Goal: Task Accomplishment & Management: Manage account settings

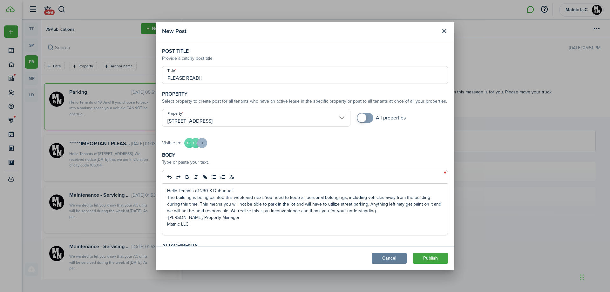
click at [223, 76] on input "PLEASE READ!!" at bounding box center [305, 75] width 286 height 18
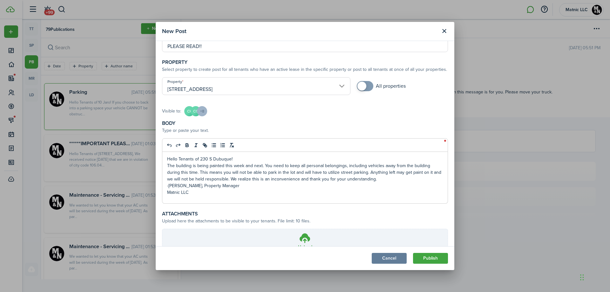
scroll to position [27, 0]
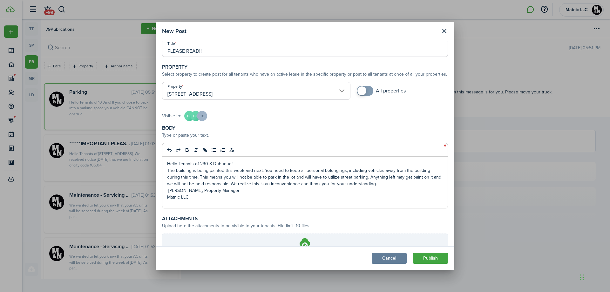
click at [239, 189] on p "-[PERSON_NAME], Property Manager" at bounding box center [305, 190] width 276 height 7
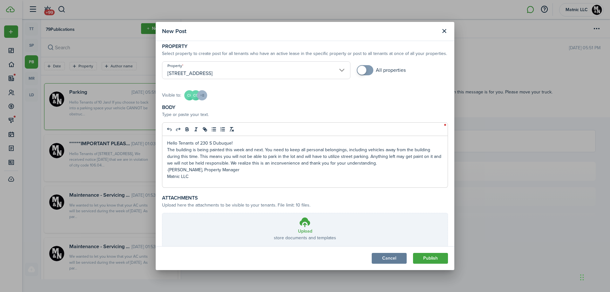
scroll to position [91, 0]
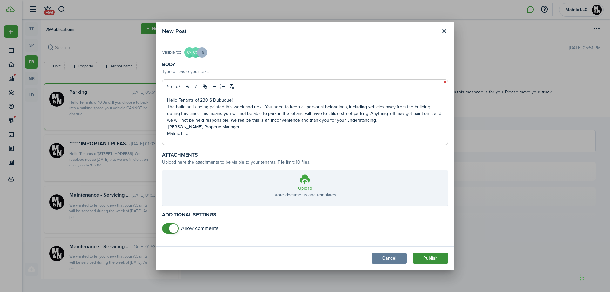
click at [433, 256] on button "Publish" at bounding box center [430, 258] width 35 height 11
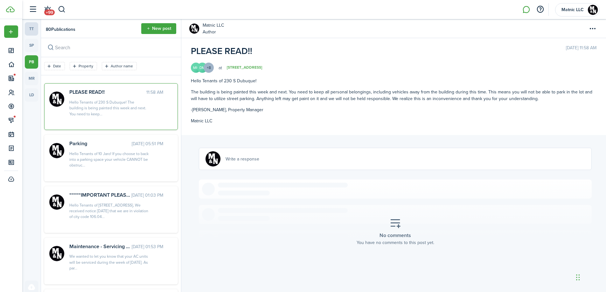
click at [32, 31] on link "tt" at bounding box center [31, 28] width 13 height 13
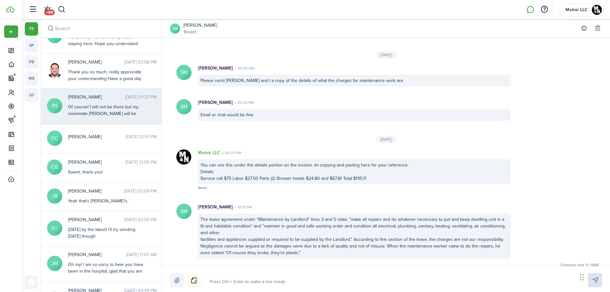
scroll to position [350, 0]
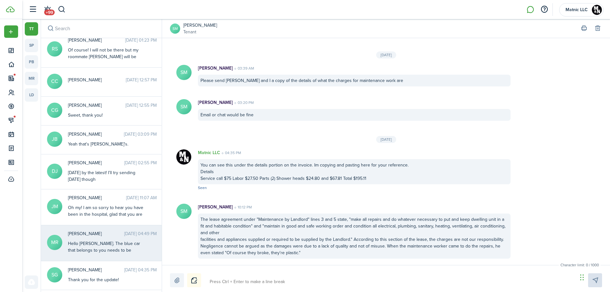
click at [128, 242] on div "Hello [PERSON_NAME]. The blue car that belongs to you needs to be removed from …" at bounding box center [107, 266] width 79 height 53
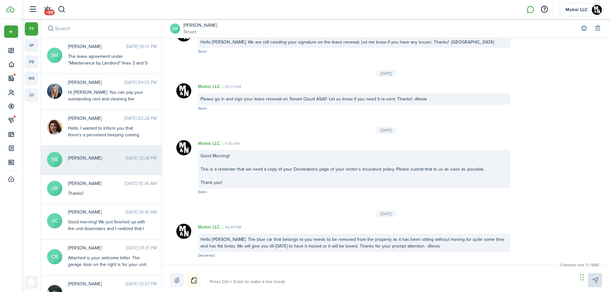
click at [129, 168] on messenger-thread-item "EB [PERSON_NAME] [DATE] 12:28 PM" at bounding box center [101, 160] width 121 height 29
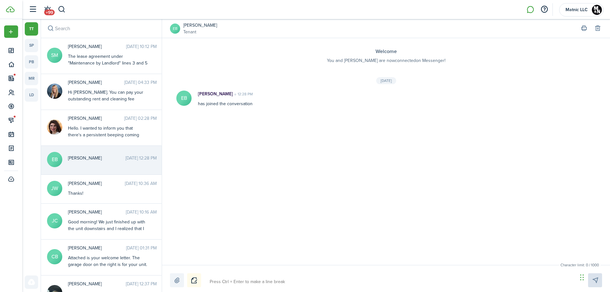
click at [293, 287] on div "Character limit: 0 / 1000 Drop your file here" at bounding box center [386, 278] width 448 height 27
type textarea "H"
type textarea "He"
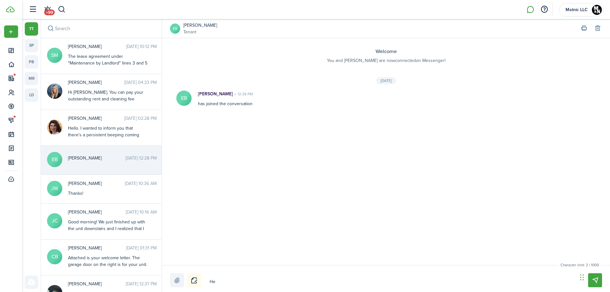
type textarea "Hel"
type textarea "Hell"
type textarea "Hello"
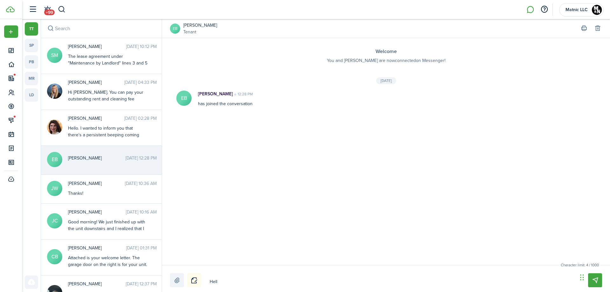
type textarea "Hello"
type textarea "Hello E"
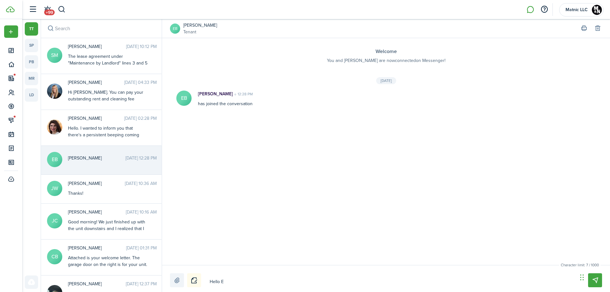
type textarea "Hello Er"
type textarea "Hello [PERSON_NAME]"
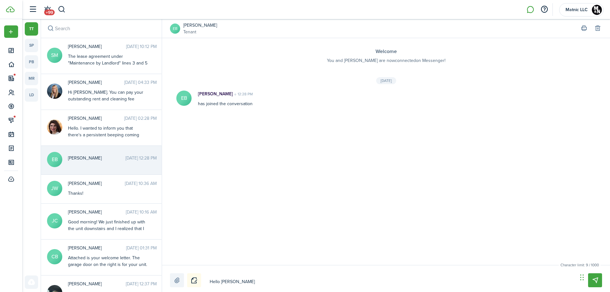
type textarea "Hello [PERSON_NAME]"
type textarea "Hello [PERSON_NAME],"
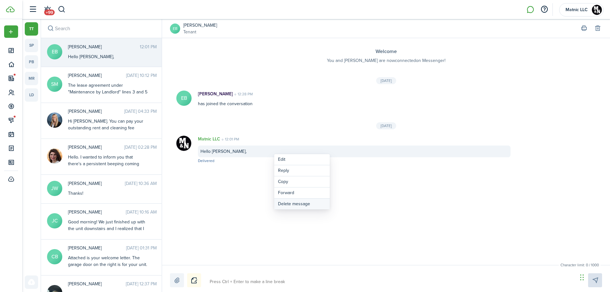
click at [292, 204] on button "Delete message" at bounding box center [302, 204] width 56 height 11
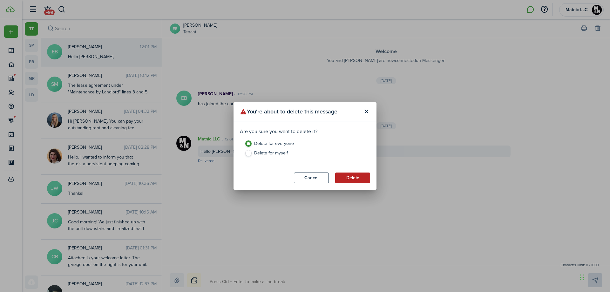
click at [361, 180] on button "Delete" at bounding box center [352, 178] width 35 height 11
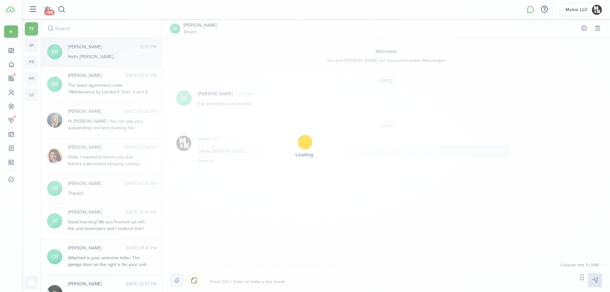
click at [239, 278] on div "Loading" at bounding box center [305, 146] width 610 height 292
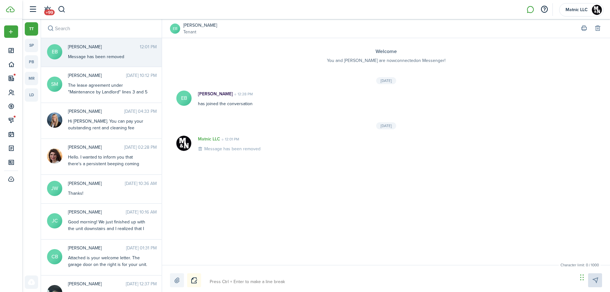
click at [232, 282] on textarea at bounding box center [392, 282] width 368 height 11
type textarea "E"
type textarea "H"
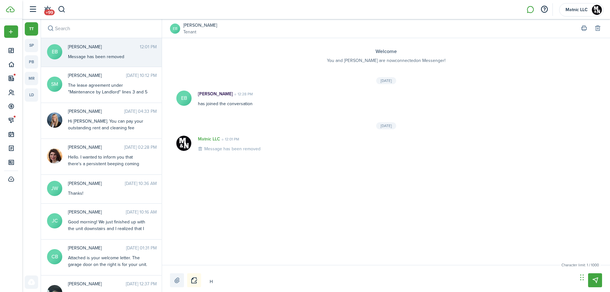
type textarea "He"
type textarea "Hel"
type textarea "Hell"
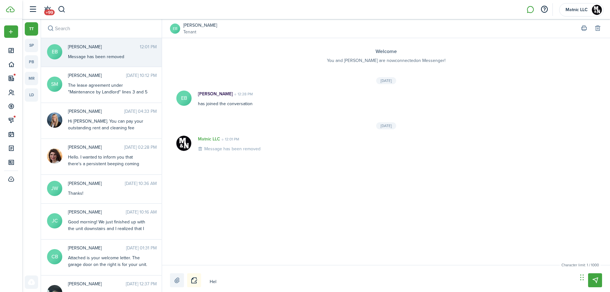
type textarea "Hell"
type textarea "Hello"
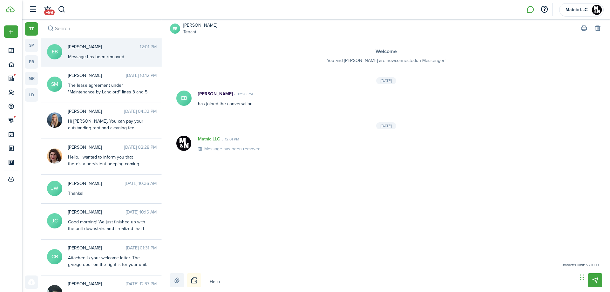
type textarea "Hello E"
type textarea "Hello Er"
type textarea "Hello [PERSON_NAME]"
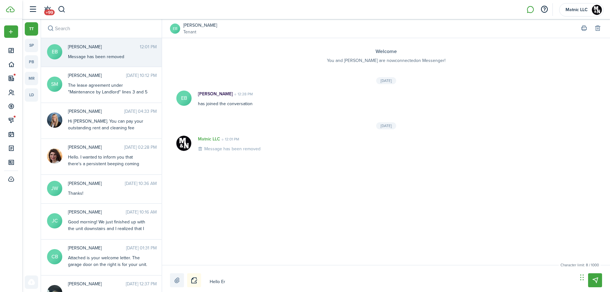
type textarea "Hello [PERSON_NAME]"
type textarea "Hello [PERSON_NAME],"
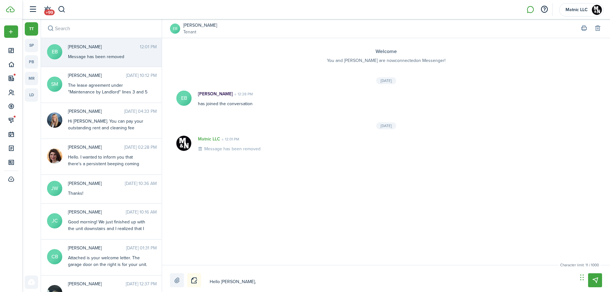
type textarea "Hello [PERSON_NAME],"
type textarea "Hello [PERSON_NAME]"
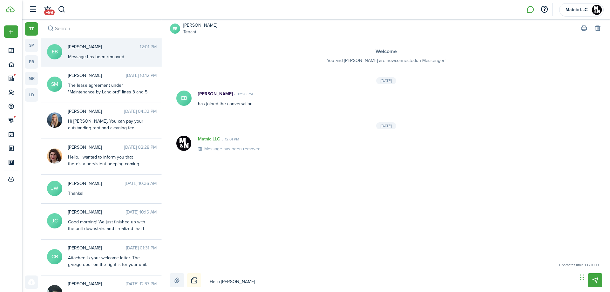
type textarea "Hello [PERSON_NAME]"
type textarea "Hello [PERSON_NAME], I h"
type textarea "Hello [PERSON_NAME]"
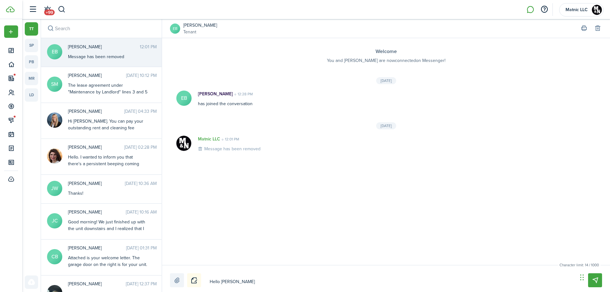
type textarea "Hello [PERSON_NAME], I s"
type textarea "Hello [PERSON_NAME], I sp"
type textarea "Hello [PERSON_NAME], I spo"
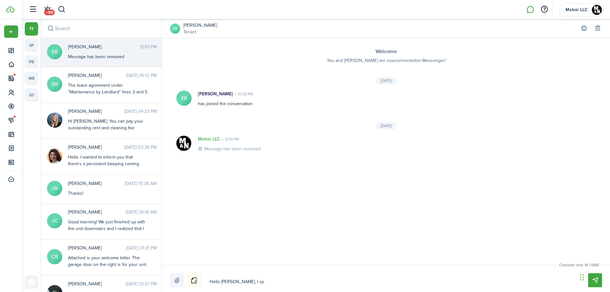
type textarea "Hello [PERSON_NAME], I spo"
type textarea "Hello [PERSON_NAME], I spok"
type textarea "Hello [PERSON_NAME], I spoke"
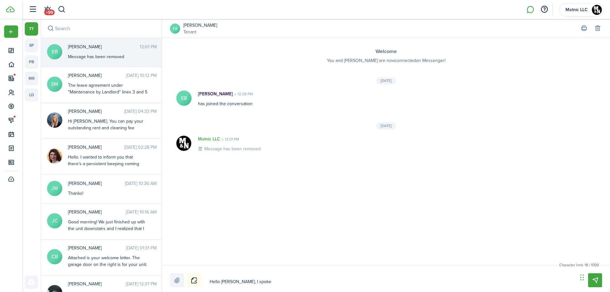
type textarea "Hello [PERSON_NAME], I spoke"
type textarea "Hello [PERSON_NAME], I spoke t"
type textarea "Hello [PERSON_NAME], I spoke to"
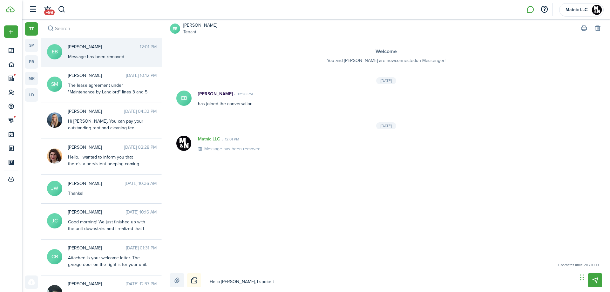
type textarea "Hello [PERSON_NAME], I spoke to"
type textarea "Hello [PERSON_NAME], I spoke to t"
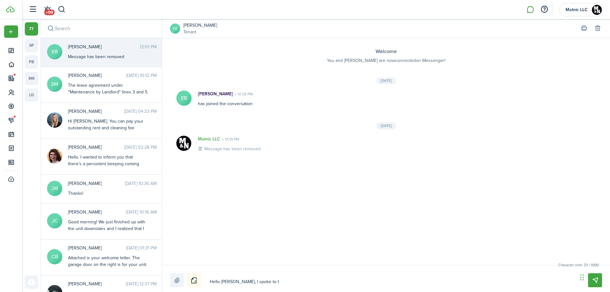
type textarea "Hello [PERSON_NAME], I spoke to th"
type textarea "Hello [PERSON_NAME], I spoke to the"
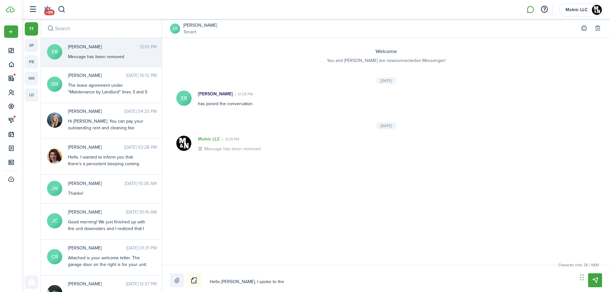
type textarea "Hello [PERSON_NAME], I spoke to the"
type textarea "Hello [PERSON_NAME], I spoke to the l"
type textarea "Hello [PERSON_NAME], I spoke to the la"
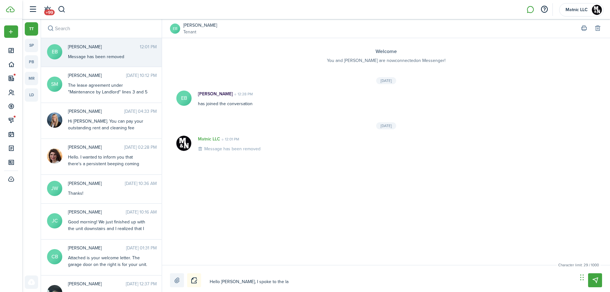
type textarea "Hello [PERSON_NAME], I spoke to the lan"
type textarea "Hello [PERSON_NAME], I spoke to the land"
type textarea "Hello [PERSON_NAME], I spoke to the landl"
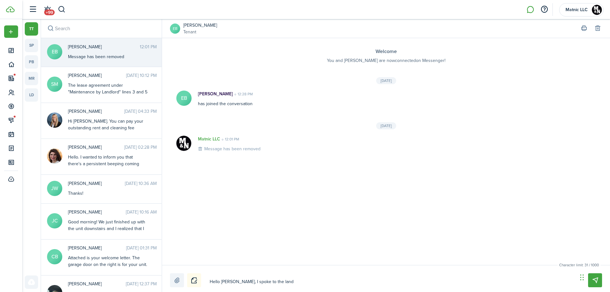
type textarea "Hello [PERSON_NAME], I spoke to the landl"
type textarea "Hello [PERSON_NAME], I spoke to the landlo"
type textarea "Hello [PERSON_NAME], I spoke to the landlor"
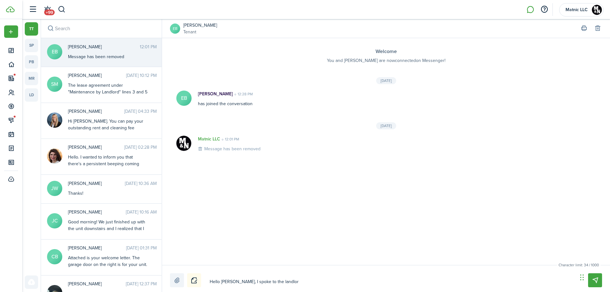
type textarea "Hello [PERSON_NAME], I spoke to the landlord"
type textarea "Hello [PERSON_NAME], I spoke to the landlord a"
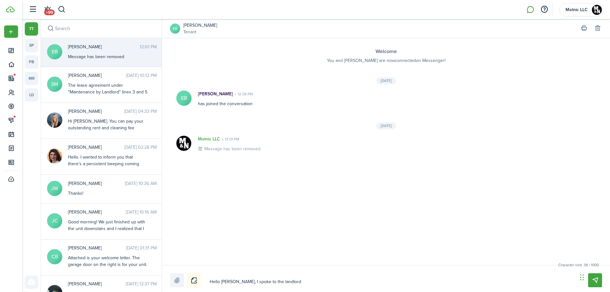
type textarea "Hello [PERSON_NAME], I spoke to the landlord a"
type textarea "Hello [PERSON_NAME], I spoke to the landlord an"
type textarea "Hello [PERSON_NAME], I spoke to the landlord and"
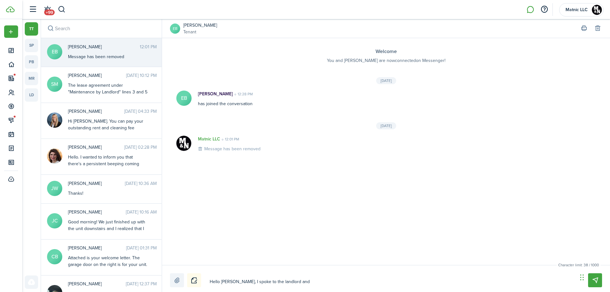
type textarea "Hello [PERSON_NAME], I spoke to the landlord and"
type textarea "Hello [PERSON_NAME], I spoke to the landlord and s"
type textarea "Hello [PERSON_NAME], I spoke to the landlord and sh"
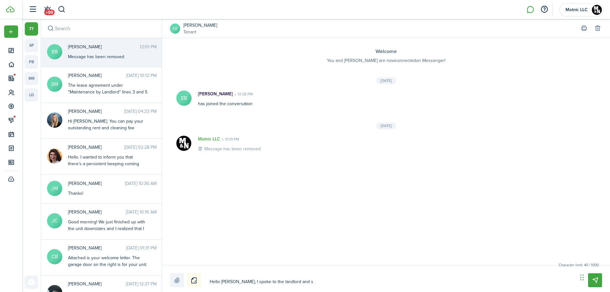
type textarea "Hello [PERSON_NAME], I spoke to the landlord and sh"
type textarea "Hello [PERSON_NAME], I spoke to the landlord and she"
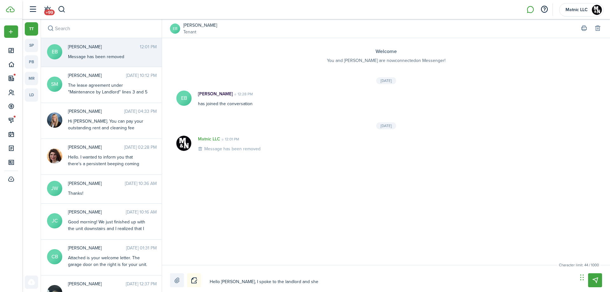
type textarea "Hello [PERSON_NAME], I spoke to the landlord and she w"
type textarea "Hello [PERSON_NAME], I spoke to the landlord and she wa"
type textarea "Hello [PERSON_NAME], I spoke to the landlord and she wan"
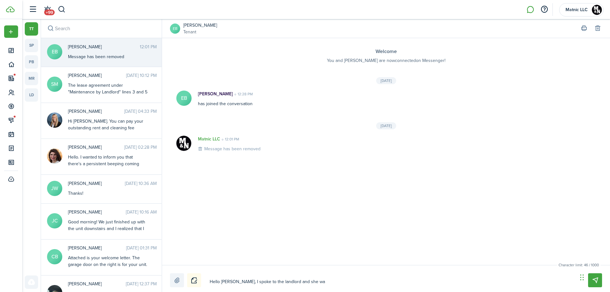
type textarea "Hello [PERSON_NAME], I spoke to the landlord and she wan"
type textarea "Hello [PERSON_NAME], I spoke to the landlord and she want"
type textarea "Hello [PERSON_NAME], I spoke to the landlord and she wante"
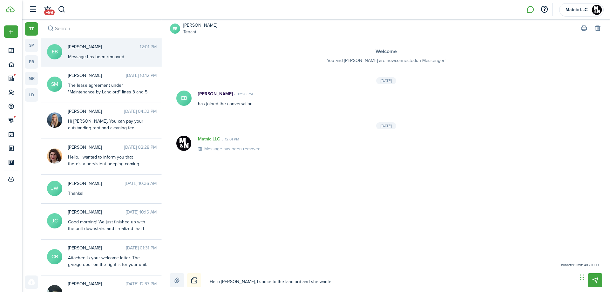
type textarea "Hello [PERSON_NAME], I spoke to the landlord and she wanted"
type textarea "Hello [PERSON_NAME], I spoke to the landlord and she wanted m"
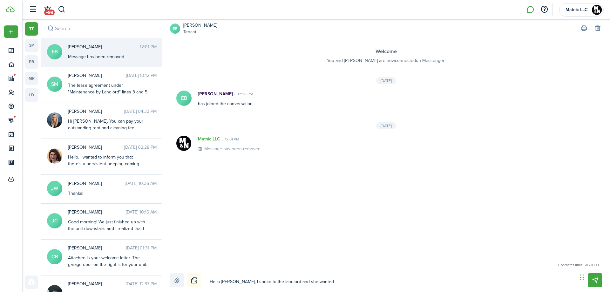
type textarea "Hello [PERSON_NAME], I spoke to the landlord and she wanted m"
type textarea "Hello [PERSON_NAME], I spoke to the landlord and she wanted me"
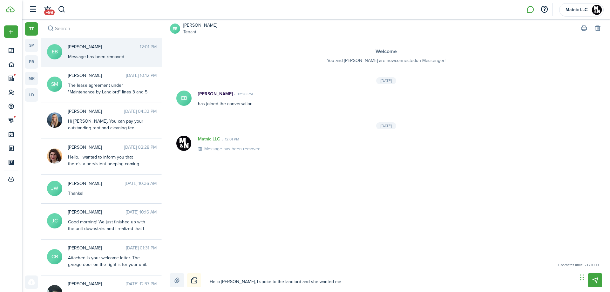
type textarea "Hello [PERSON_NAME], I spoke to the landlord and she wanted me t"
type textarea "Hello [PERSON_NAME], I spoke to the landlord and she wanted me to"
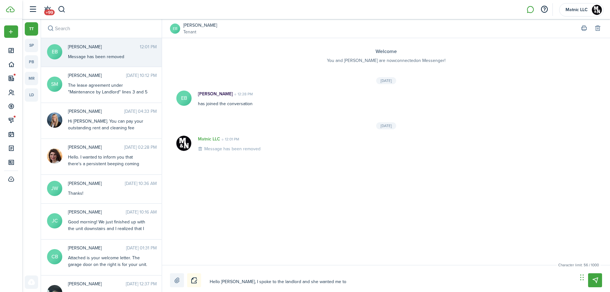
type textarea "Hello [PERSON_NAME], I spoke to the landlord and she wanted me to"
type textarea "Hello [PERSON_NAME], I spoke to the landlord and she wanted me to l"
type textarea "Hello [PERSON_NAME], I spoke to the landlord and she wanted me to le"
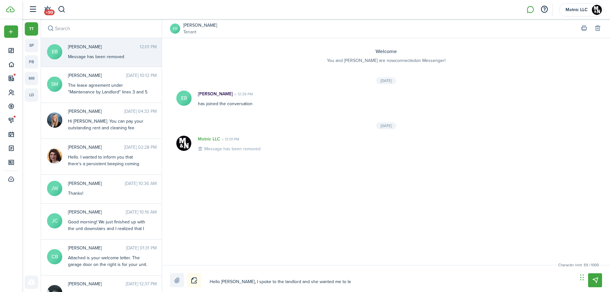
type textarea "Hello [PERSON_NAME], I spoke to the landlord and she wanted me to l"
type textarea "Hello [PERSON_NAME], I spoke to the landlord and she wanted me to le"
type textarea "Hello [PERSON_NAME], I spoke to the landlord and she wanted me to let"
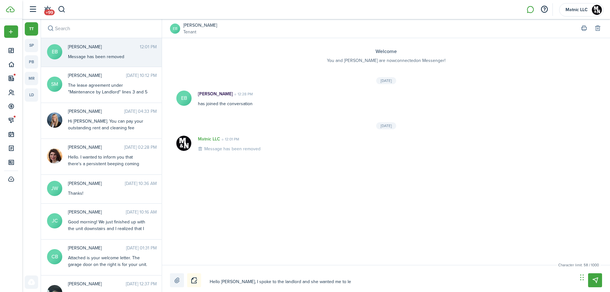
type textarea "Hello [PERSON_NAME], I spoke to the landlord and she wanted me to let"
type textarea "Hello [PERSON_NAME], I spoke to the landlord and she wanted me to let y"
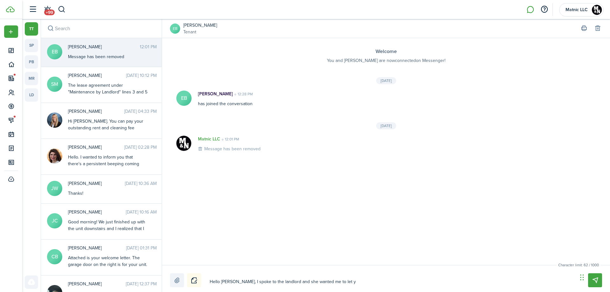
type textarea "Hello [PERSON_NAME], I spoke to the landlord and she wanted me to let [PERSON_N…"
type textarea "Hello [PERSON_NAME], I spoke to the landlord and she wanted me to let you"
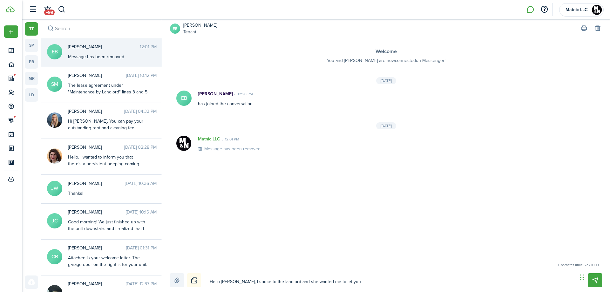
type textarea "Hello [PERSON_NAME], I spoke to the landlord and she wanted me to let you"
type textarea "Hello [PERSON_NAME], I spoke to the landlord and she wanted me to let you k"
type textarea "Hello [PERSON_NAME], I spoke to the landlord and she wanted me to let you kn"
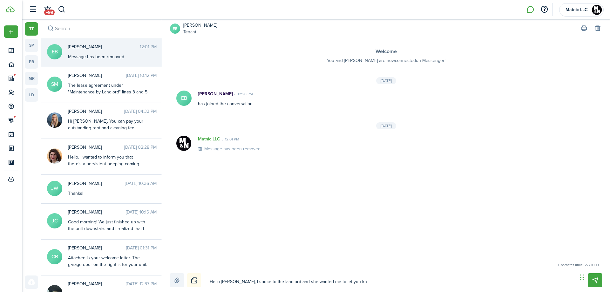
type textarea "Hello [PERSON_NAME], I spoke to the landlord and she wanted me to let you kno"
type textarea "Hello [PERSON_NAME], I spoke to the landlord and she wanted me to let you know"
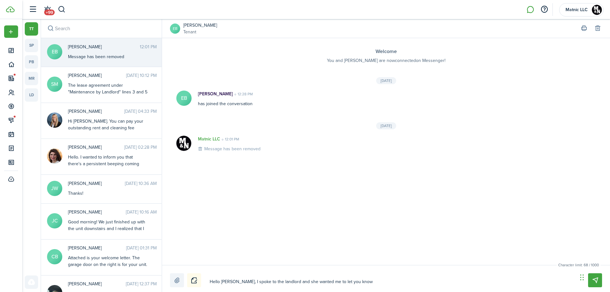
type textarea "Hello [PERSON_NAME], I spoke to the landlord and she wanted me to let you know"
type textarea "Hello [PERSON_NAME], I spoke to the landlord and she wanted me to let you know t"
type textarea "Hello [PERSON_NAME], I spoke to the landlord and she wanted me to let you know …"
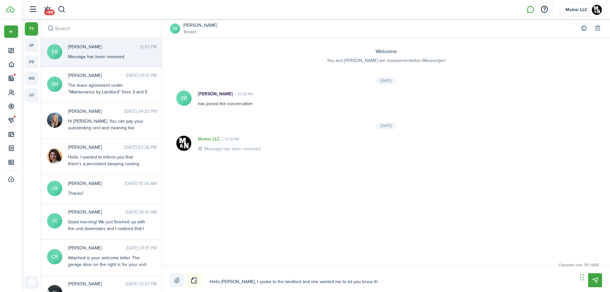
type textarea "Hello [PERSON_NAME], I spoke to the landlord and she wanted me to let you know …"
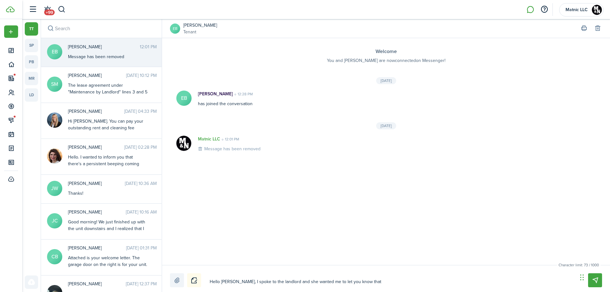
type textarea "Hello [PERSON_NAME], I spoke to the landlord and she wanted me to let you know …"
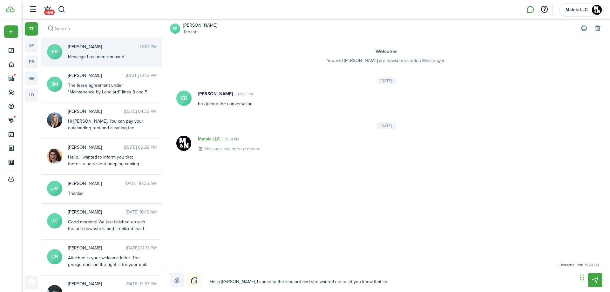
type textarea "Hello [PERSON_NAME], I spoke to the landlord and she wanted me to let you know …"
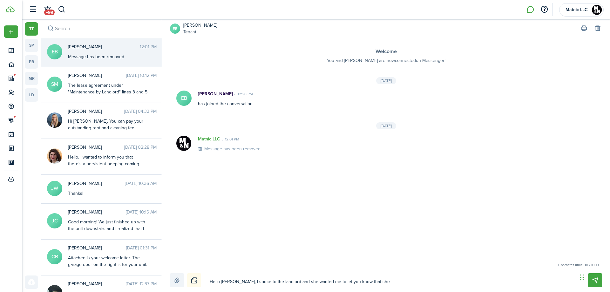
type textarea "Hello [PERSON_NAME], I spoke to the landlord and she wanted me to let you know …"
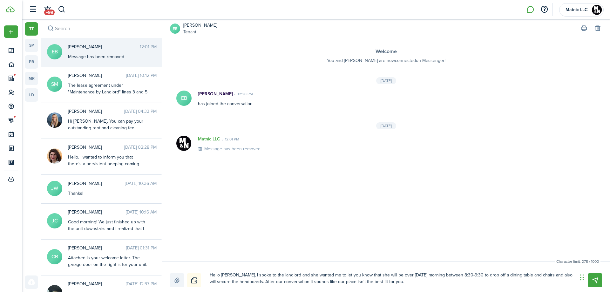
click at [388, 283] on textarea "Hello [PERSON_NAME], I spoke to the landlord and she wanted me to let you know …" at bounding box center [392, 278] width 368 height 17
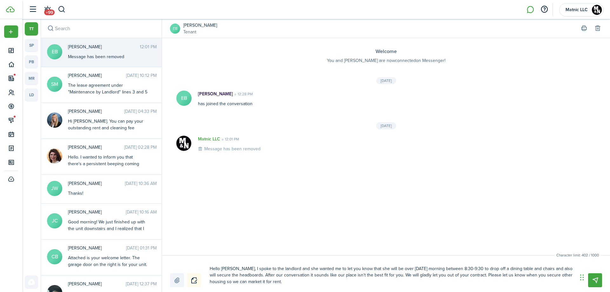
click at [442, 276] on textarea "Hello [PERSON_NAME], I spoke to the landlord and she wanted me to let you know …" at bounding box center [392, 276] width 368 height 24
click at [481, 274] on textarea "Hello [PERSON_NAME], I spoke to the landlord and she wanted me to let you know …" at bounding box center [392, 276] width 368 height 24
click at [471, 274] on textarea "Hello [PERSON_NAME], I spoke to the landlord and she wanted me to let you know …" at bounding box center [392, 276] width 368 height 24
click at [275, 269] on textarea "Hello [PERSON_NAME], I spoke to the landlord and she wanted me to let you know …" at bounding box center [392, 276] width 368 height 24
click at [240, 274] on textarea "Hello [PERSON_NAME], I spoke to the landlord and she wanted me to let you know …" at bounding box center [392, 276] width 368 height 24
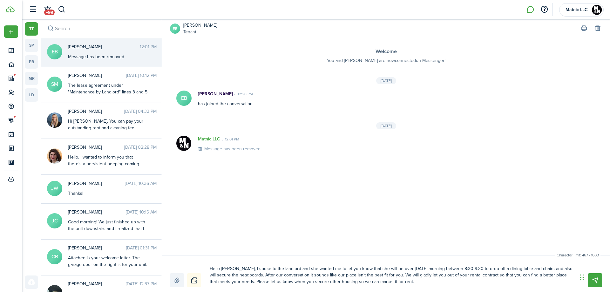
click at [516, 277] on textarea "Hello [PERSON_NAME], I spoke to the landlord and she wanted me to let you know …" at bounding box center [392, 276] width 368 height 24
click at [507, 278] on textarea "Hello [PERSON_NAME], I spoke to the landlord and she wanted me to let you know …" at bounding box center [392, 276] width 368 height 24
click at [532, 277] on textarea "Hello [PERSON_NAME], I spoke to the landlord and she wanted me to let you know …" at bounding box center [392, 276] width 368 height 24
drag, startPoint x: 518, startPoint y: 275, endPoint x: 540, endPoint y: 276, distance: 22.0
click at [540, 276] on textarea "Hello [PERSON_NAME], I spoke to the landlord and she wanted me to let you know …" at bounding box center [392, 276] width 368 height 24
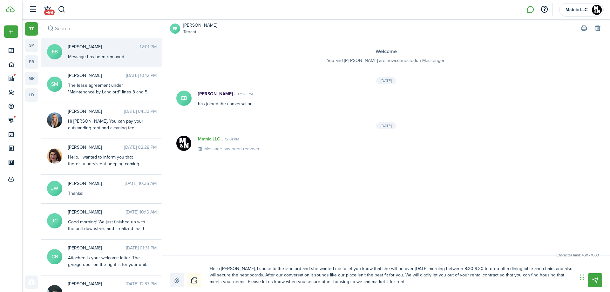
click at [380, 282] on textarea "Hello [PERSON_NAME], I spoke to the landlord and she wanted me to let you know …" at bounding box center [392, 276] width 368 height 24
click at [274, 266] on textarea "Hello [PERSON_NAME], I spoke to the landlord and she wanted me to let you know …" at bounding box center [392, 276] width 368 height 24
click at [342, 281] on textarea "Hello [PERSON_NAME], I spoke to the landlord and she wanted me to let you know …" at bounding box center [392, 276] width 368 height 24
click at [346, 282] on textarea "Hello [PERSON_NAME], I spoke to the landlord and she wanted me to let you know …" at bounding box center [392, 276] width 368 height 24
click at [404, 281] on textarea "Hello [PERSON_NAME], I spoke to the landlord and she wanted me to let you know …" at bounding box center [392, 276] width 368 height 24
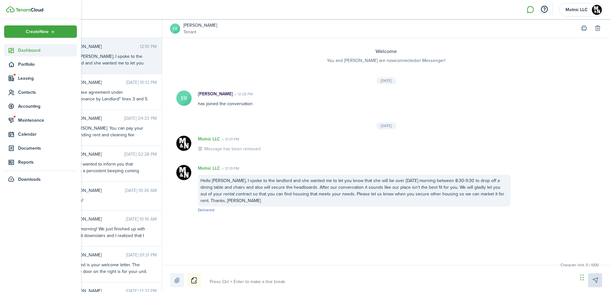
click at [29, 53] on span "Dashboard" at bounding box center [47, 50] width 59 height 7
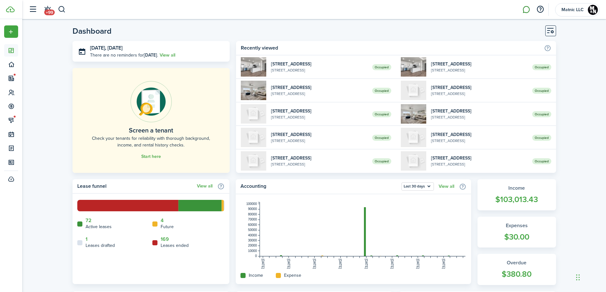
click at [525, 9] on link at bounding box center [526, 10] width 12 height 16
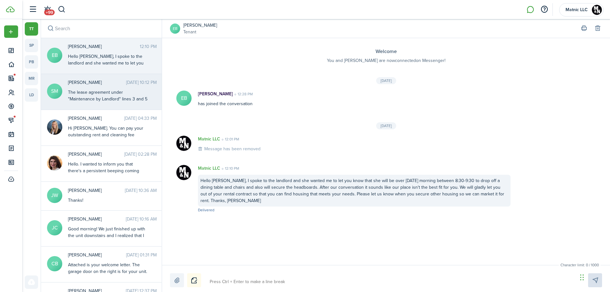
click at [122, 87] on div "[PERSON_NAME] [DATE] 10:12 PM The lease agreement under "Maintenance by Landlor…" at bounding box center [112, 91] width 98 height 24
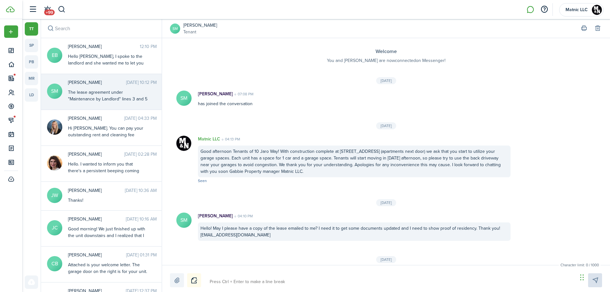
scroll to position [539, 0]
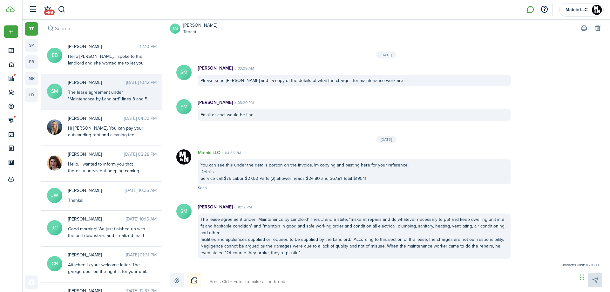
click at [198, 25] on link "[PERSON_NAME]" at bounding box center [200, 25] width 34 height 7
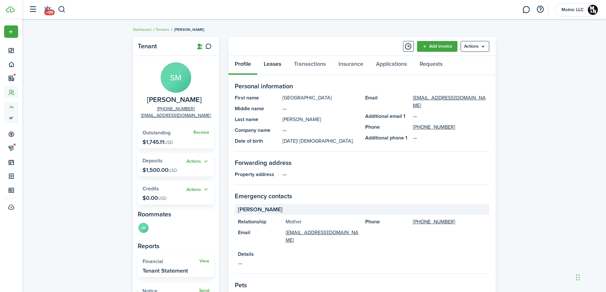
click at [269, 61] on link "Leases" at bounding box center [272, 65] width 30 height 19
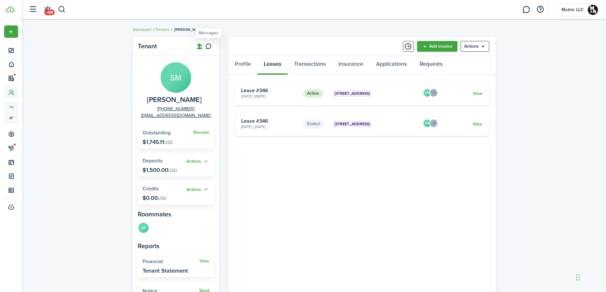
click at [211, 48] on icon at bounding box center [208, 46] width 7 height 6
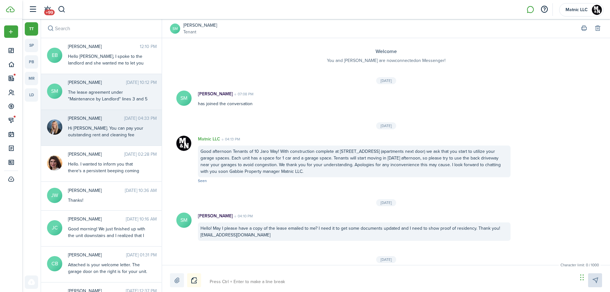
scroll to position [539, 0]
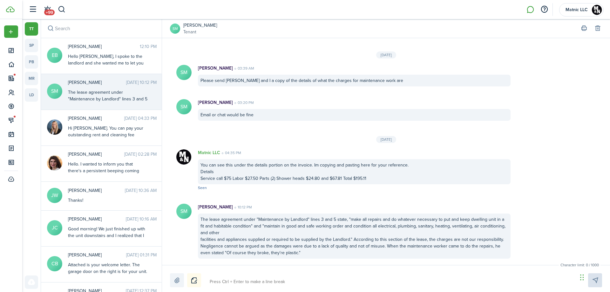
click at [238, 279] on textarea at bounding box center [392, 282] width 368 height 11
click at [537, 281] on textarea "We have not had issues with any other units breaking. It was find and functioni…" at bounding box center [392, 282] width 368 height 11
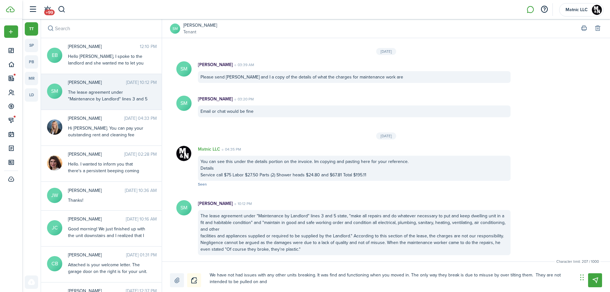
click at [309, 279] on textarea "We have not had issues with any other units breaking. It was find and functioni…" at bounding box center [392, 278] width 368 height 17
click at [295, 274] on textarea "We have not had issues with any other units breaking. It was find and functioni…" at bounding box center [392, 278] width 368 height 17
click at [209, 273] on textarea "We have not had issues with any other units breaking. It was find and functioni…" at bounding box center [392, 278] width 368 height 17
click at [335, 275] on textarea "We have not had issues with any other units breaking. It was find and functioni…" at bounding box center [392, 278] width 368 height 17
click at [420, 276] on textarea "We have not had issues with any other units breaking. It was brand new and func…" at bounding box center [392, 278] width 368 height 17
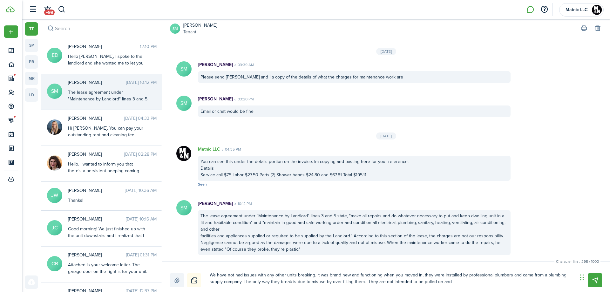
click at [256, 281] on textarea "We have not had issues with any other units breaking. It was brand new and func…" at bounding box center [392, 278] width 368 height 17
click at [306, 286] on textarea "We have not had issues with any other units breaking. It was brand new and func…" at bounding box center [392, 278] width 368 height 17
click at [343, 286] on textarea "We have not had issues with any other units breaking. It was brand new and func…" at bounding box center [392, 278] width 368 height 17
click at [362, 283] on textarea "We have not had issues with any other units breaking. It was brand new and func…" at bounding box center [392, 278] width 368 height 17
click at [313, 274] on textarea "We have not had issues with any other units breaking. It was brand new and func…" at bounding box center [392, 278] width 368 height 17
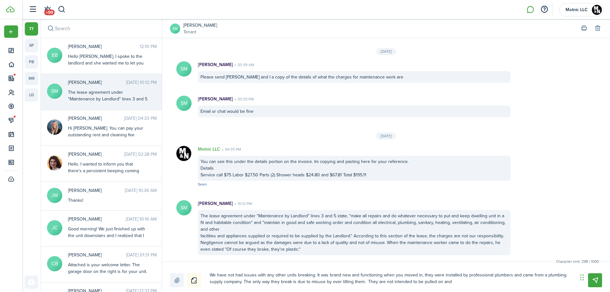
click at [465, 284] on textarea "We have not had issues with any other units breaking. It was brand new and func…" at bounding box center [392, 278] width 368 height 17
click at [211, 273] on textarea "We have not had issues with any other units breaking. It was brand new and func…" at bounding box center [392, 278] width 368 height 17
click at [281, 273] on textarea "We have not had issues with any other units breaking. It was brand new and func…" at bounding box center [392, 278] width 368 height 17
click at [303, 273] on textarea "We have not had issues with any other units breaking. It was brand new and func…" at bounding box center [392, 278] width 368 height 17
click at [314, 274] on textarea "We have not had issues with any other units breaking. It was brand new and func…" at bounding box center [392, 278] width 368 height 17
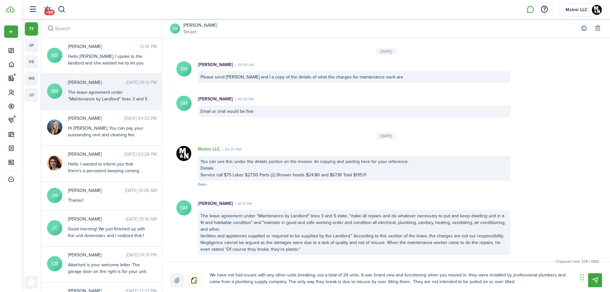
click at [502, 280] on textarea "We have not had issues with any other units breaking, out a total of 24 units. …" at bounding box center [392, 278] width 368 height 17
click at [359, 272] on textarea "We have not had issues with any other units breaking, out a total of 24 units. …" at bounding box center [392, 278] width 368 height 17
click at [321, 277] on textarea "We have not had issues with any other units breaking, out a total of 24 units. …" at bounding box center [392, 278] width 368 height 17
click at [208, 281] on textarea "We have not had issues with any other units breaking, out of a total of 24 unit…" at bounding box center [392, 278] width 368 height 17
click at [544, 279] on textarea "We have not had issues with any other units breaking, out of a total of 24 unit…" at bounding box center [392, 278] width 368 height 17
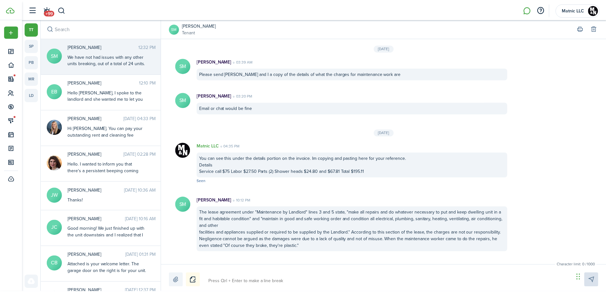
scroll to position [609, 0]
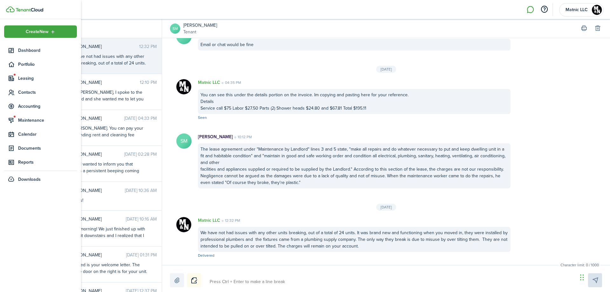
drag, startPoint x: 40, startPoint y: 46, endPoint x: 38, endPoint y: 41, distance: 5.6
click at [40, 46] on link "Dashboard" at bounding box center [40, 50] width 73 height 12
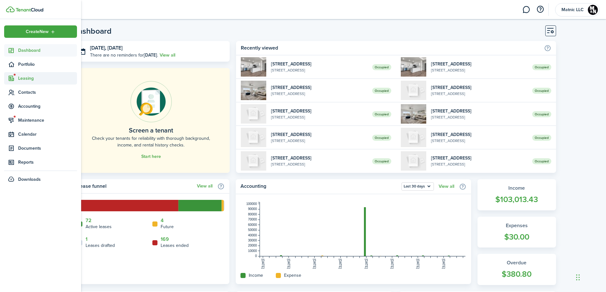
click at [29, 79] on span "Leasing" at bounding box center [47, 78] width 59 height 7
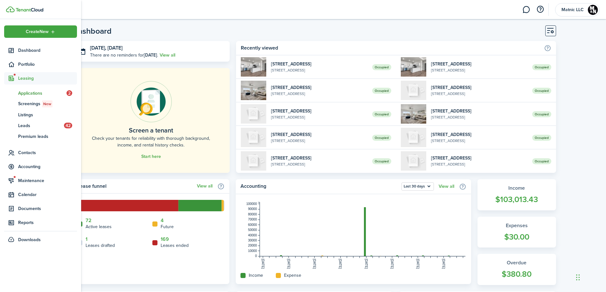
click at [28, 94] on span "Applications" at bounding box center [42, 93] width 48 height 7
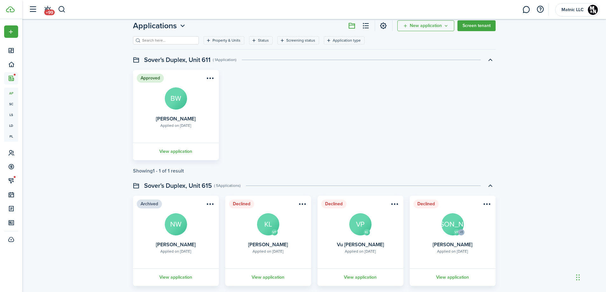
scroll to position [32, 0]
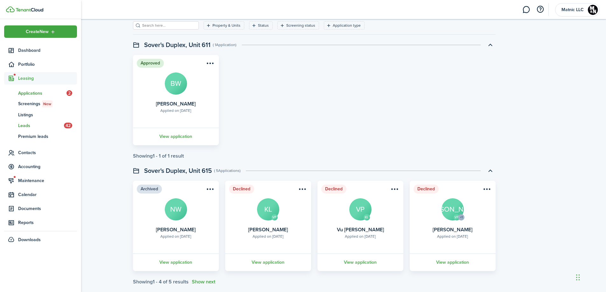
click at [26, 123] on span "Leads" at bounding box center [41, 125] width 46 height 7
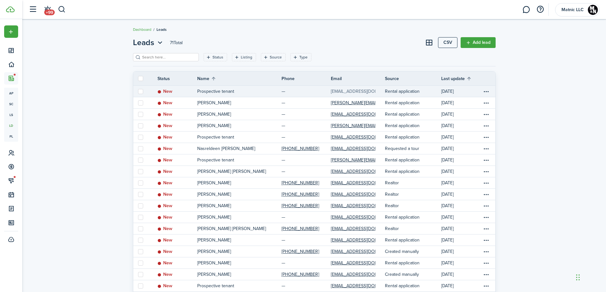
click at [345, 90] on link "[EMAIL_ADDRESS][DOMAIN_NAME]" at bounding box center [366, 91] width 70 height 7
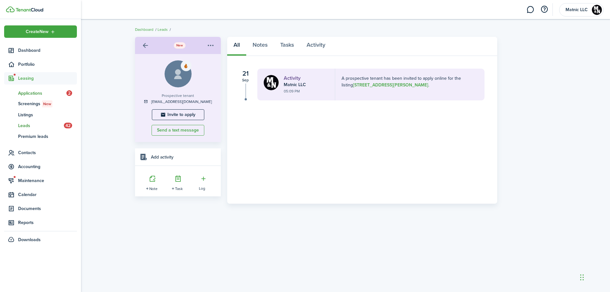
click at [35, 93] on span "Applications" at bounding box center [42, 93] width 48 height 7
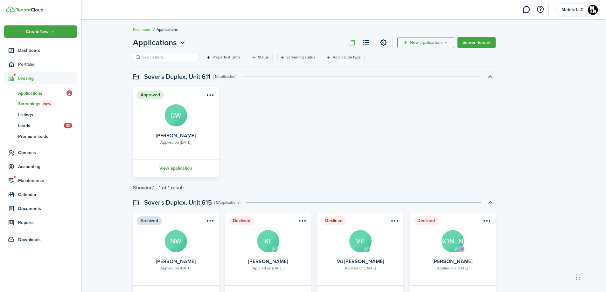
click at [25, 107] on span "Screenings New" at bounding box center [47, 103] width 59 height 7
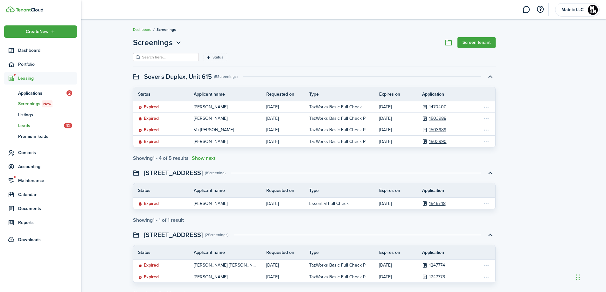
click at [27, 125] on span "Leads" at bounding box center [41, 125] width 46 height 7
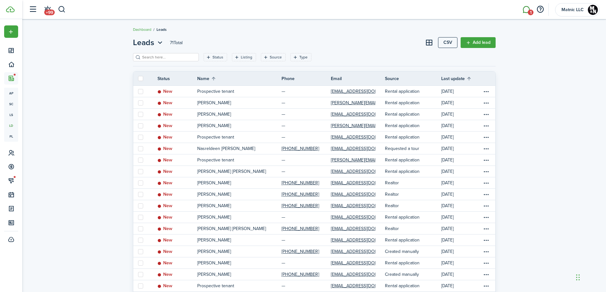
click at [529, 9] on link "1" at bounding box center [526, 10] width 12 height 16
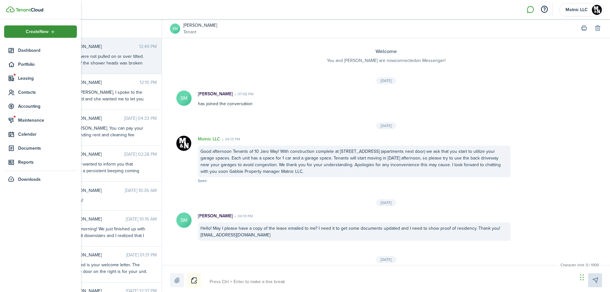
scroll to position [650, 0]
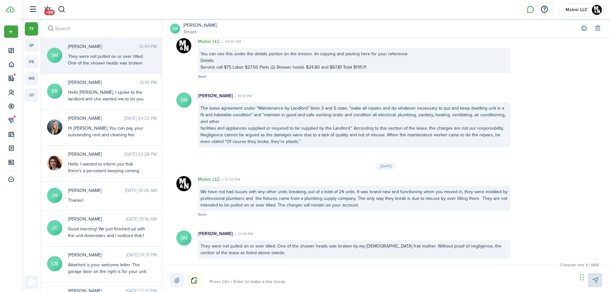
click at [227, 283] on textarea at bounding box center [392, 282] width 368 height 11
click at [413, 244] on div "They were not pulled on or over tilted. One of the shower heads was broken by m…" at bounding box center [354, 249] width 313 height 18
click at [447, 244] on div "They were not pulled on or over tilted. One of the shower heads was broken by m…" at bounding box center [354, 249] width 313 height 18
click at [417, 245] on div "They were not pulled on or over tilted. One of the shower heads was broken by m…" at bounding box center [354, 249] width 313 height 18
click at [411, 243] on div "They were not pulled on or over tilted. One of the shower heads was broken by m…" at bounding box center [354, 249] width 313 height 18
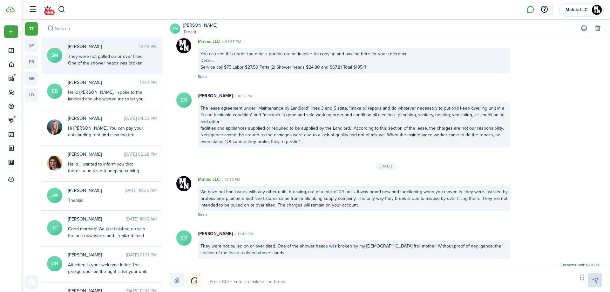
click at [468, 243] on div "They were not pulled on or over tilted. One of the shower heads was broken by m…" at bounding box center [354, 249] width 313 height 18
drag, startPoint x: 432, startPoint y: 246, endPoint x: 426, endPoint y: 246, distance: 5.7
click at [432, 246] on div "They were not pulled on or over tilted. One of the shower heads was broken by m…" at bounding box center [354, 249] width 313 height 18
click at [414, 248] on div "They were not pulled on or over tilted. One of the shower heads was broken by m…" at bounding box center [354, 249] width 313 height 18
click at [410, 246] on div "They were not pulled on or over tilted. One of the shower heads was broken by m…" at bounding box center [354, 249] width 313 height 18
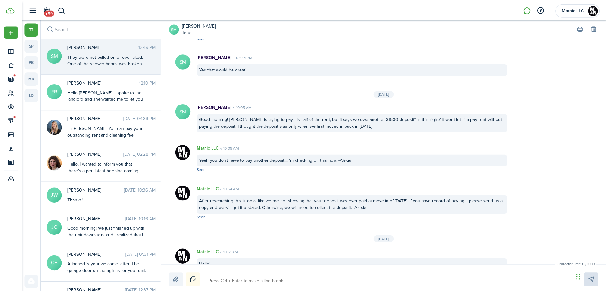
scroll to position [78, 0]
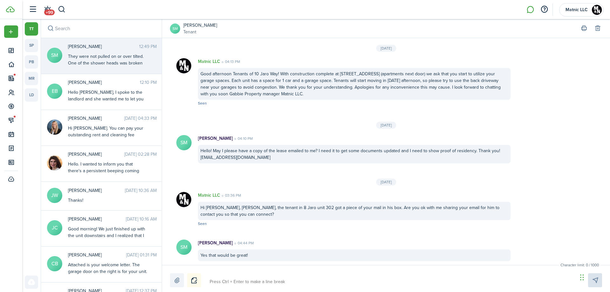
click at [201, 24] on link "[PERSON_NAME]" at bounding box center [200, 25] width 34 height 7
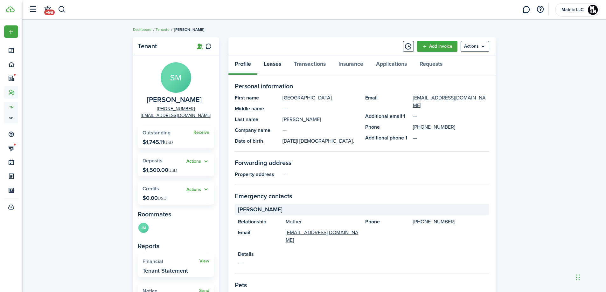
click at [272, 65] on link "Leases" at bounding box center [272, 65] width 30 height 19
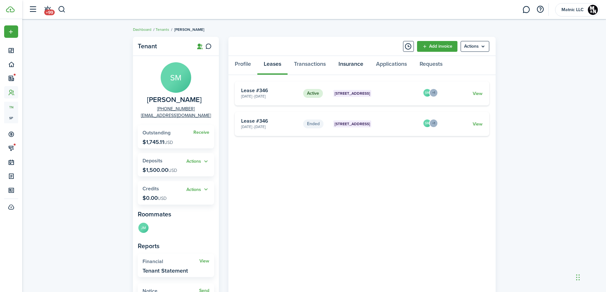
click at [351, 62] on link "Insurance" at bounding box center [351, 65] width 38 height 19
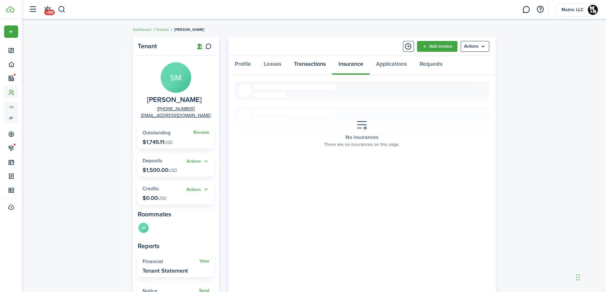
click at [307, 64] on link "Transactions" at bounding box center [309, 65] width 45 height 19
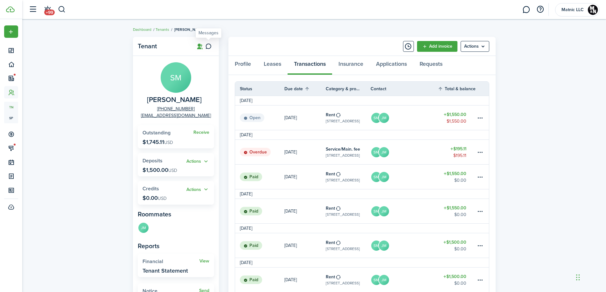
click at [210, 46] on icon at bounding box center [208, 46] width 7 height 6
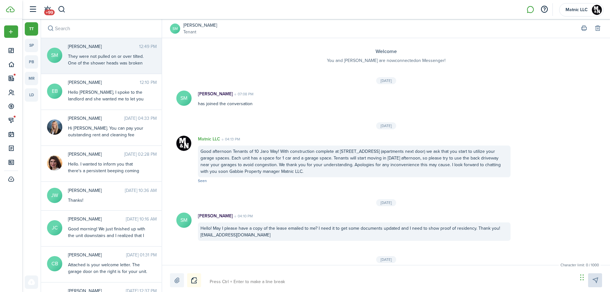
click at [196, 23] on link "[PERSON_NAME]" at bounding box center [200, 25] width 34 height 7
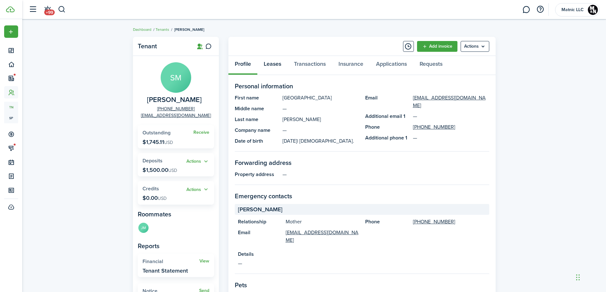
click at [270, 64] on link "Leases" at bounding box center [272, 65] width 30 height 19
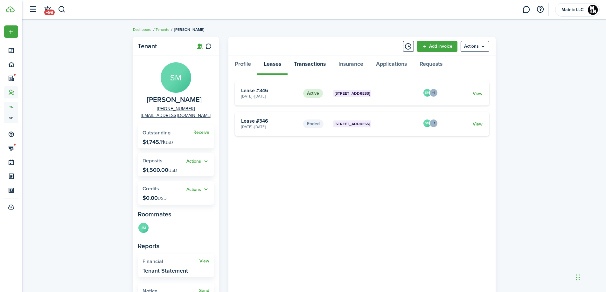
click at [312, 62] on link "Transactions" at bounding box center [309, 65] width 45 height 19
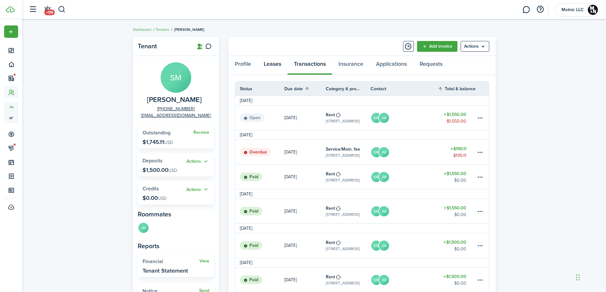
click at [274, 59] on link "Leases" at bounding box center [272, 65] width 30 height 19
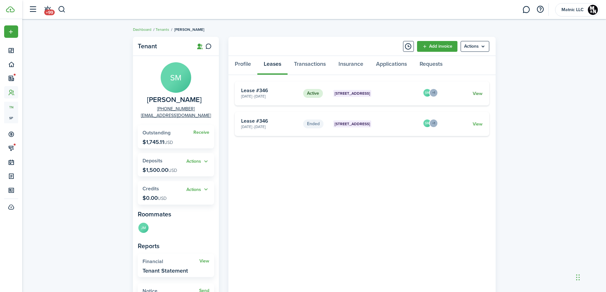
click at [476, 91] on link "View" at bounding box center [477, 93] width 10 height 7
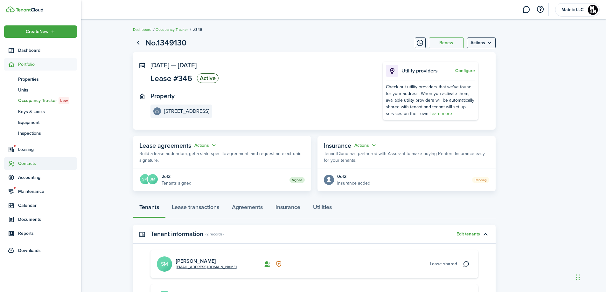
click at [27, 161] on span "Contacts" at bounding box center [47, 163] width 59 height 7
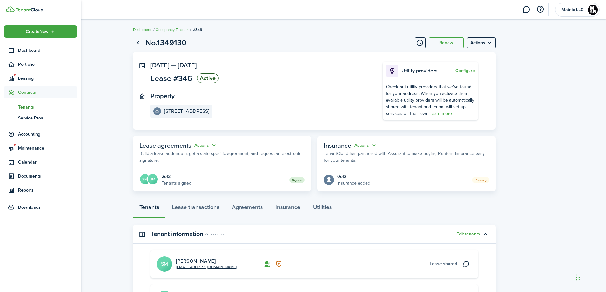
click at [24, 107] on span "Tenants" at bounding box center [47, 107] width 59 height 7
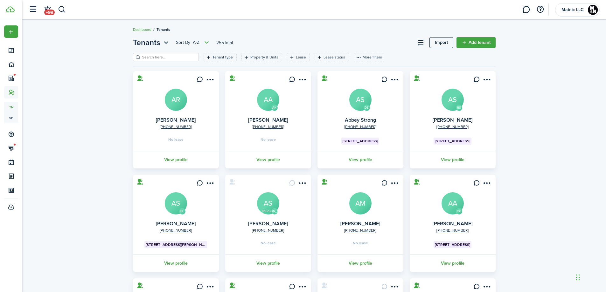
click at [147, 58] on input "search" at bounding box center [169, 57] width 56 height 6
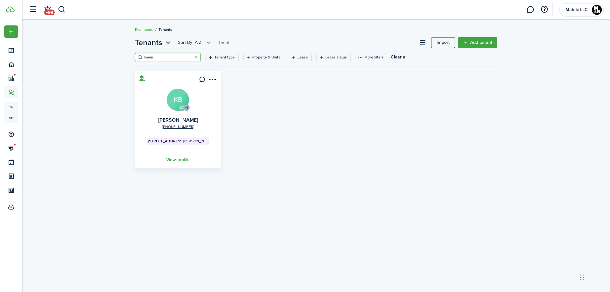
click at [178, 101] on avatar-text "KB" at bounding box center [178, 100] width 22 height 22
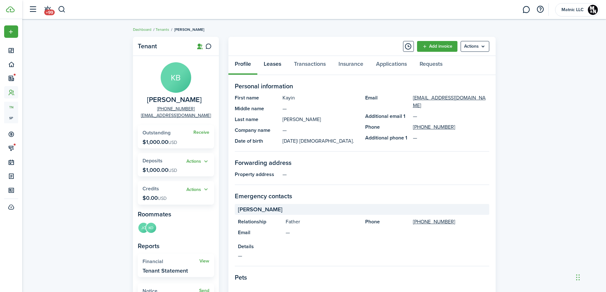
click at [267, 62] on link "Leases" at bounding box center [272, 65] width 30 height 19
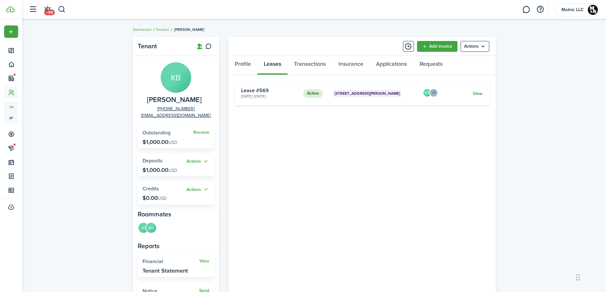
click at [477, 93] on link "View" at bounding box center [477, 93] width 10 height 7
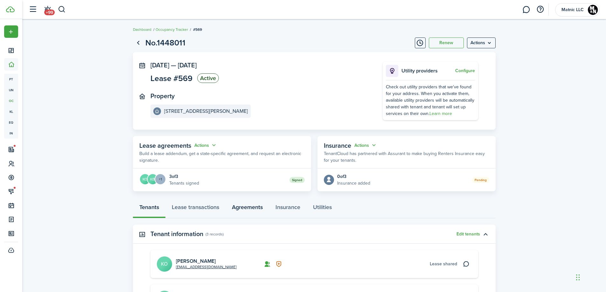
click at [248, 206] on link "Agreements" at bounding box center [247, 208] width 44 height 19
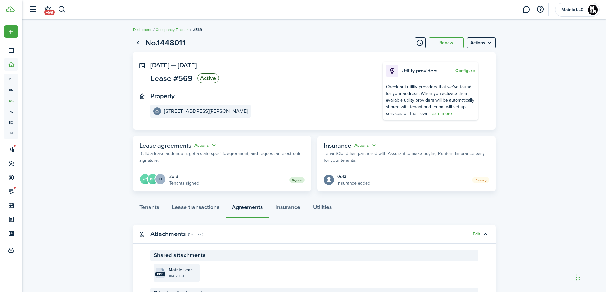
click at [189, 273] on file-size "104.29 KB" at bounding box center [184, 276] width 30 height 6
click at [162, 180] on menu-trigger "+1" at bounding box center [160, 178] width 11 height 11
click at [180, 278] on file-size "104.29 KB" at bounding box center [184, 276] width 30 height 6
click at [526, 11] on link "1" at bounding box center [526, 10] width 12 height 16
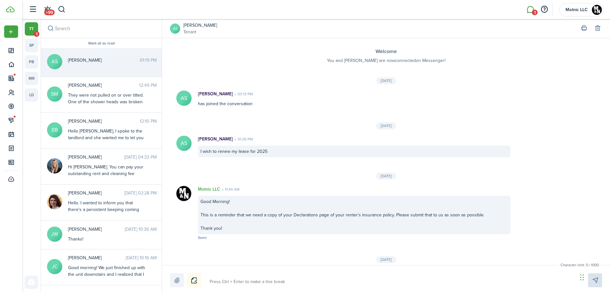
scroll to position [38, 0]
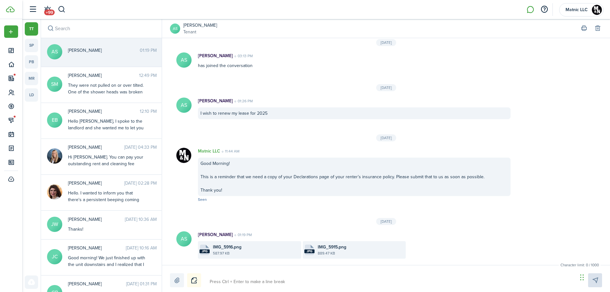
click at [232, 255] on file-size "587.97 KB" at bounding box center [256, 254] width 87 height 6
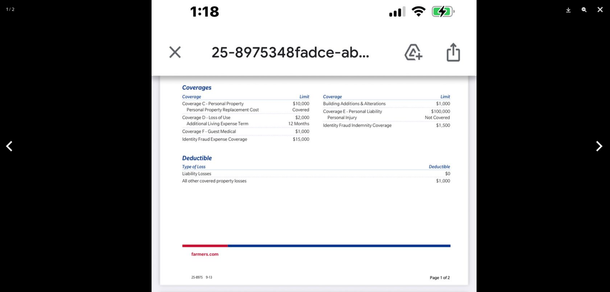
click at [343, 292] on html "Create New Dashboard Portfolio Leasing Contacts Accounting Maintenance Calendar…" at bounding box center [305, 146] width 610 height 292
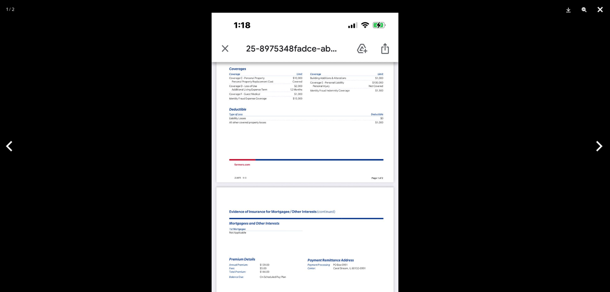
click at [599, 7] on button "Close" at bounding box center [601, 9] width 16 height 19
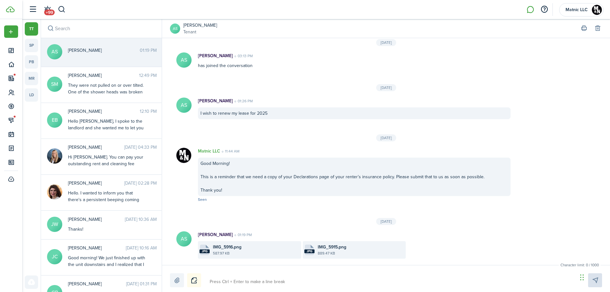
click at [342, 251] on file-size "889.47 KB" at bounding box center [361, 254] width 87 height 6
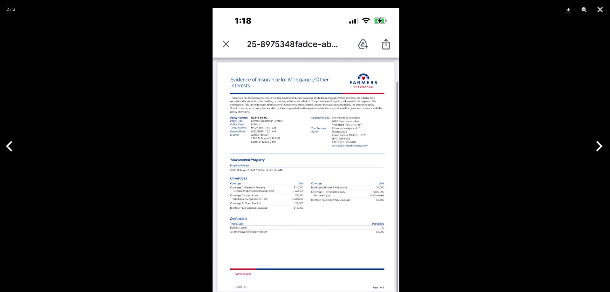
click at [316, 159] on img at bounding box center [306, 210] width 187 height 404
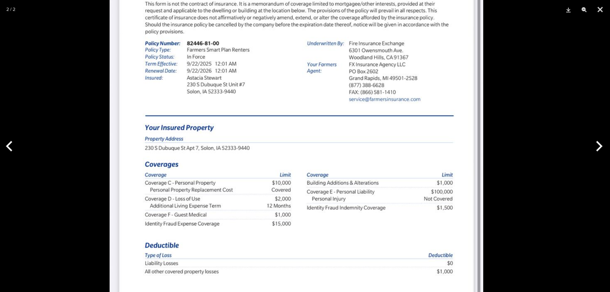
click at [284, 164] on img at bounding box center [297, 228] width 374 height 809
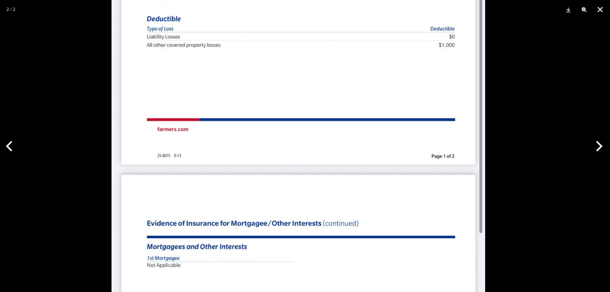
click at [302, 0] on html "Create New Dashboard Portfolio Leasing Contacts Accounting Maintenance Calendar…" at bounding box center [305, 146] width 610 height 292
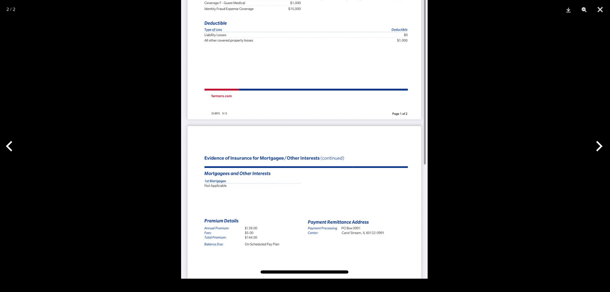
click at [307, 182] on img at bounding box center [304, 11] width 247 height 533
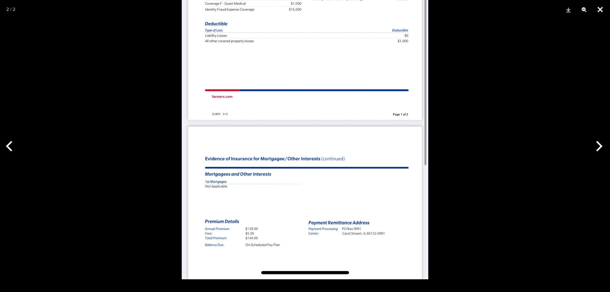
click at [601, 10] on button "Close" at bounding box center [601, 9] width 16 height 19
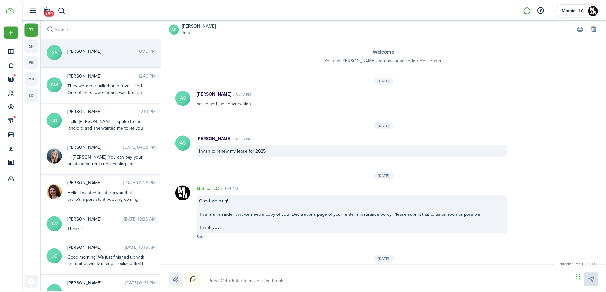
scroll to position [0, 0]
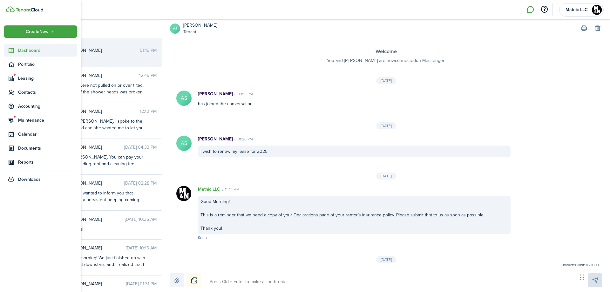
click at [7, 49] on sidebar-link-icon at bounding box center [11, 50] width 14 height 7
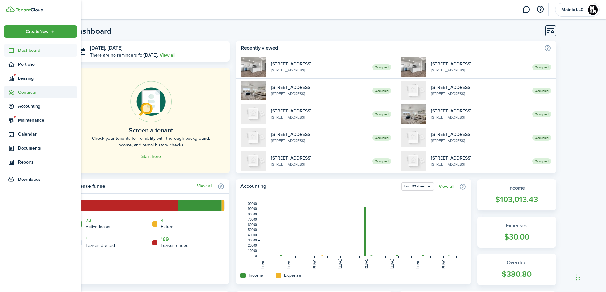
click at [23, 92] on span "Contacts" at bounding box center [47, 92] width 59 height 7
click at [27, 107] on span "Tenants" at bounding box center [47, 107] width 59 height 7
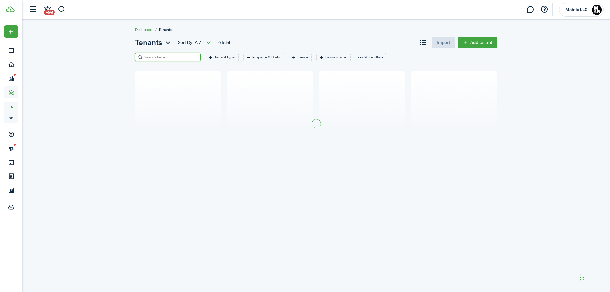
click at [152, 58] on input "search" at bounding box center [171, 57] width 56 height 6
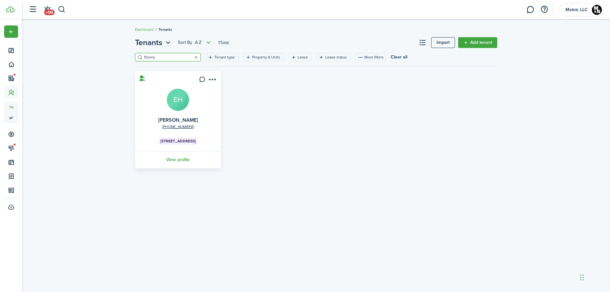
click at [171, 95] on avatar-text "EH" at bounding box center [178, 100] width 22 height 22
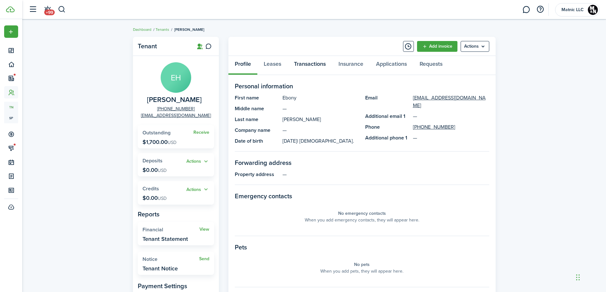
click at [302, 65] on link "Transactions" at bounding box center [309, 65] width 45 height 19
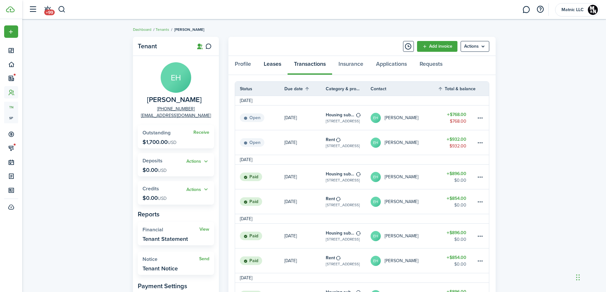
click at [275, 63] on link "Leases" at bounding box center [272, 65] width 30 height 19
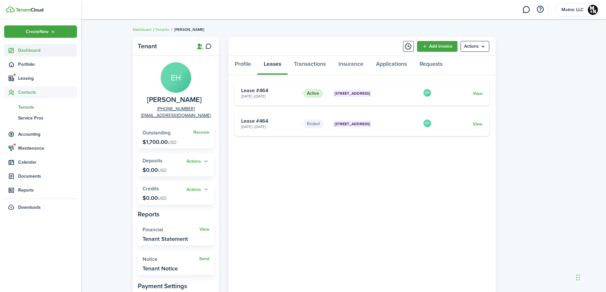
click at [36, 48] on span "Dashboard" at bounding box center [47, 50] width 59 height 7
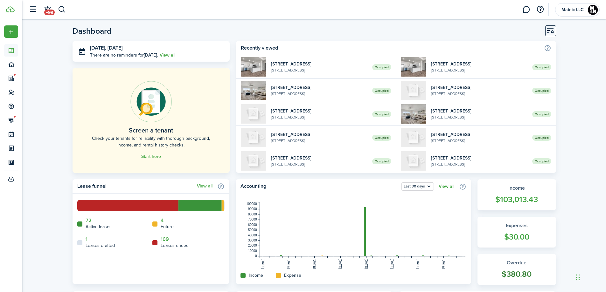
click at [504, 272] on widget-stats-count "$380.80" at bounding box center [517, 274] width 66 height 12
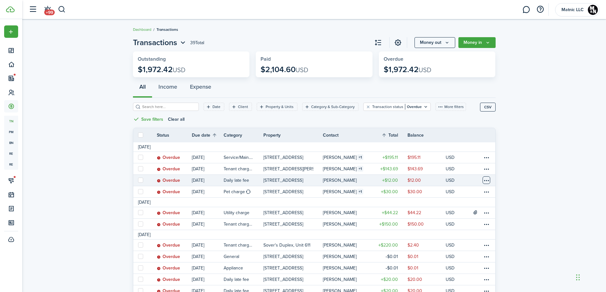
click at [485, 180] on table-menu-btn-icon at bounding box center [486, 180] width 8 height 8
click at [449, 269] on button "Waive" at bounding box center [462, 270] width 56 height 11
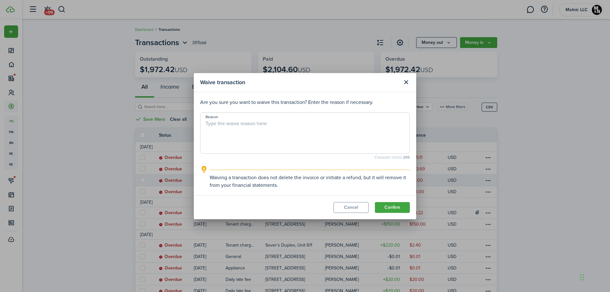
click at [265, 116] on span at bounding box center [305, 133] width 210 height 41
click at [266, 126] on textarea "Reason" at bounding box center [305, 135] width 209 height 31
click at [391, 205] on button "Confirm" at bounding box center [392, 207] width 35 height 11
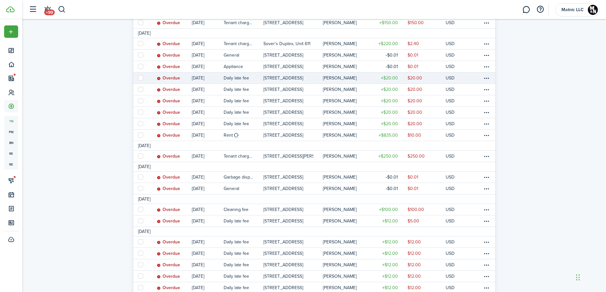
scroll to position [191, 0]
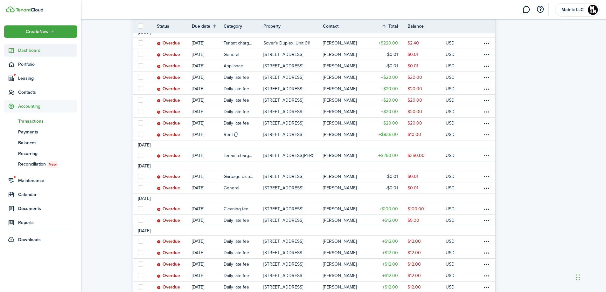
click at [24, 50] on span "Dashboard" at bounding box center [47, 50] width 59 height 7
